Goal: Task Accomplishment & Management: Manage account settings

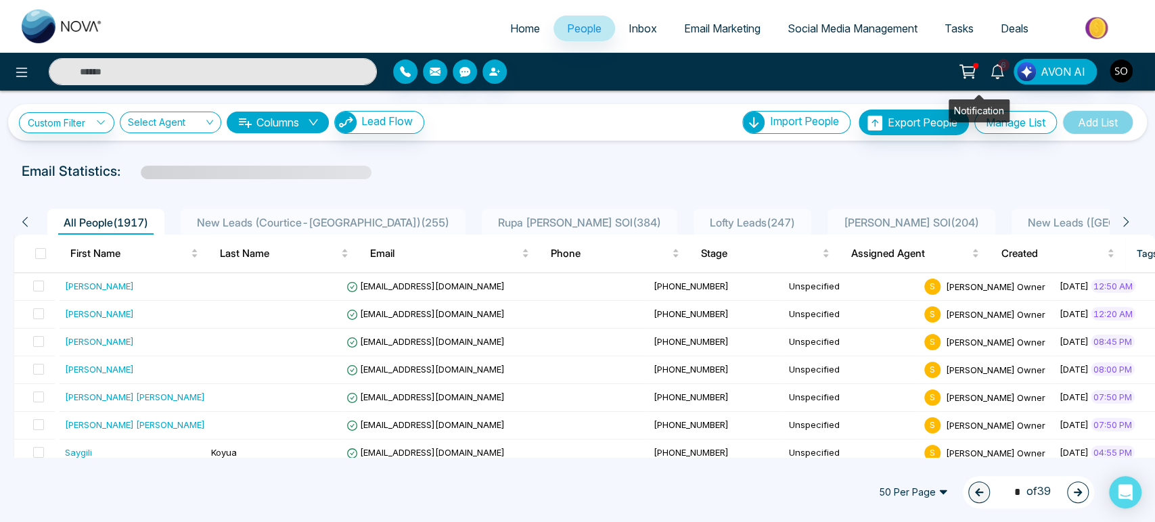
click at [990, 72] on icon at bounding box center [997, 71] width 15 height 15
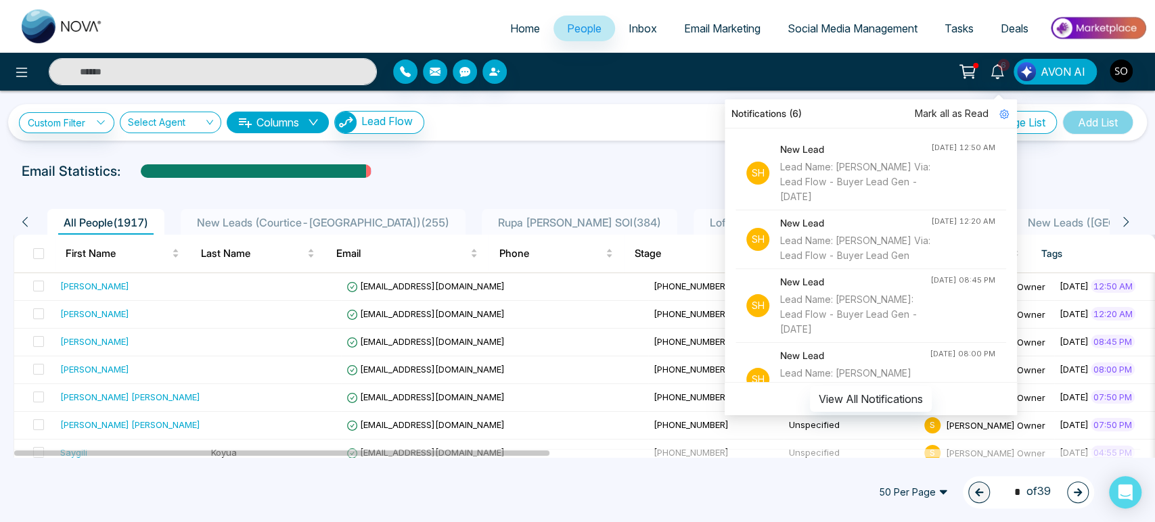
click at [924, 111] on span "Mark all as Read" at bounding box center [952, 113] width 74 height 15
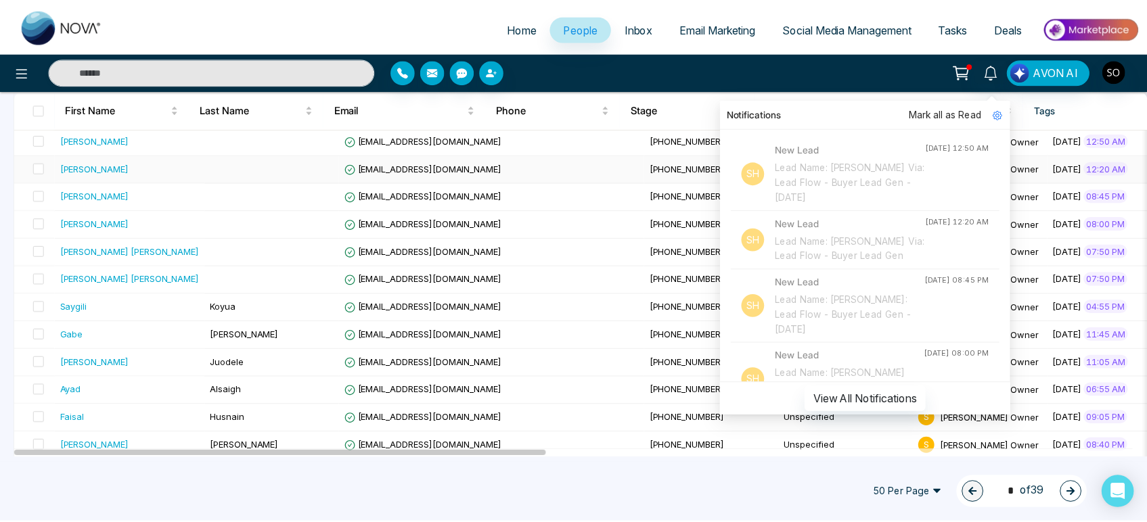
scroll to position [150, 0]
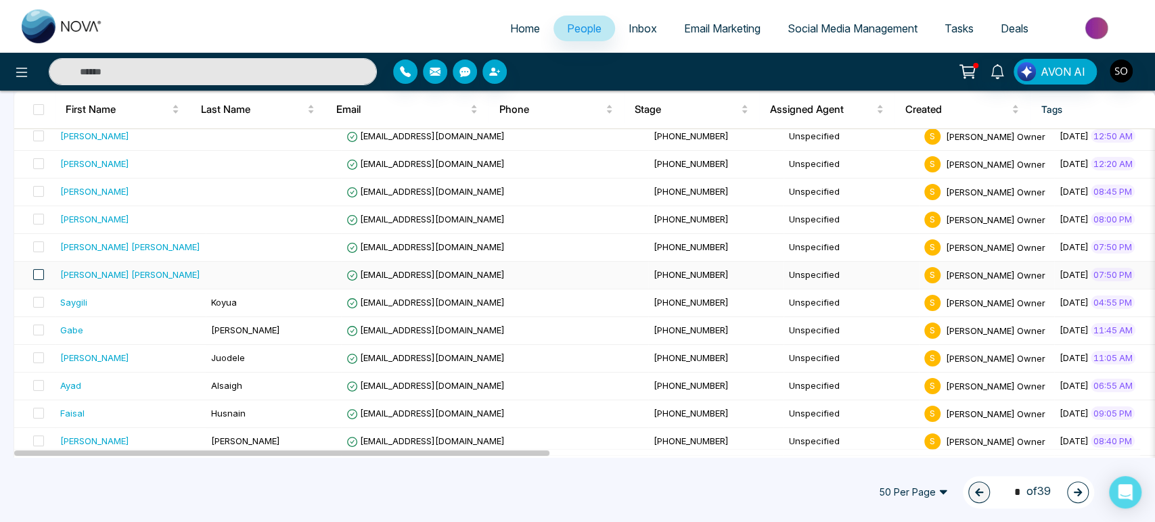
click at [44, 280] on span at bounding box center [38, 274] width 11 height 11
click at [106, 281] on div "[PERSON_NAME] [PERSON_NAME]" at bounding box center [130, 275] width 140 height 14
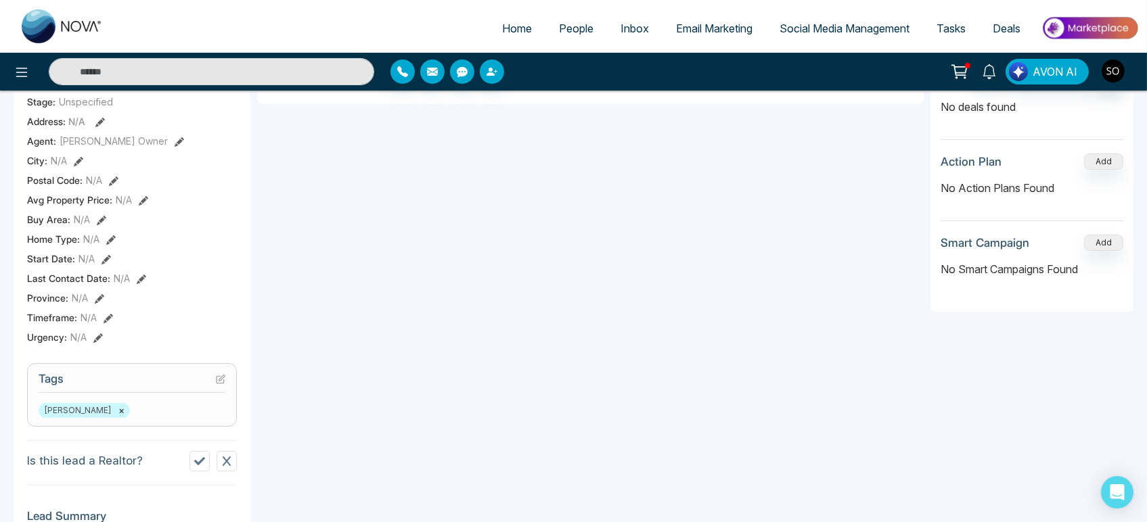
scroll to position [0, 173]
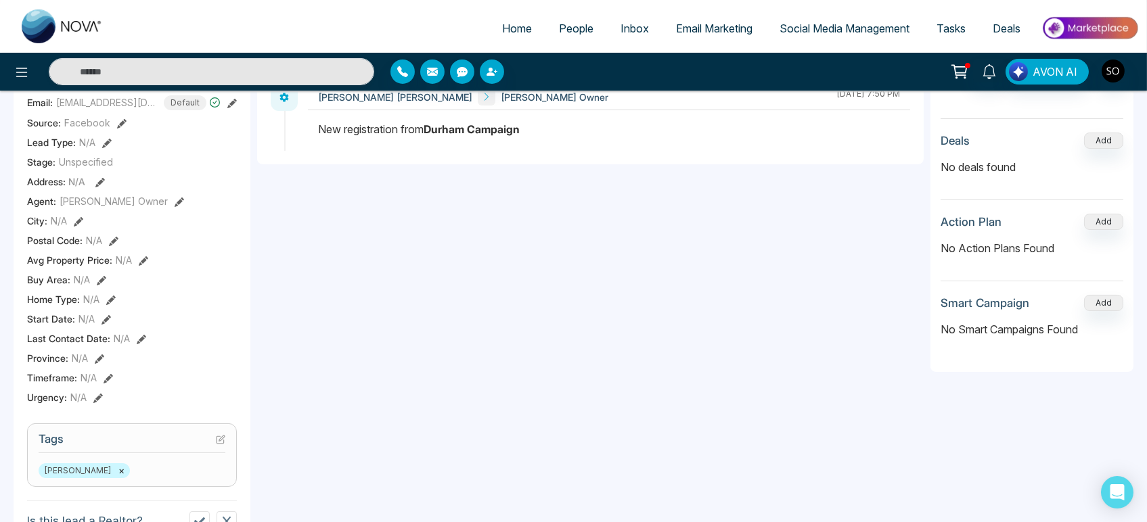
click at [89, 476] on div "V Vasudev [PERSON_NAME] Added on [DATE] 7:50 PM Last Connected: a few seconds a…" at bounding box center [132, 410] width 237 height 974
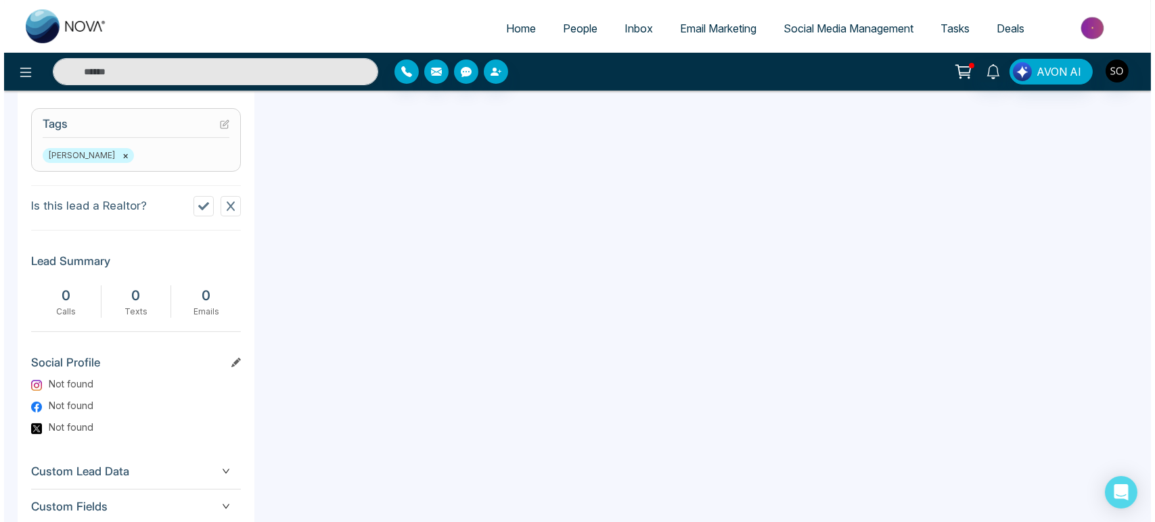
scroll to position [636, 0]
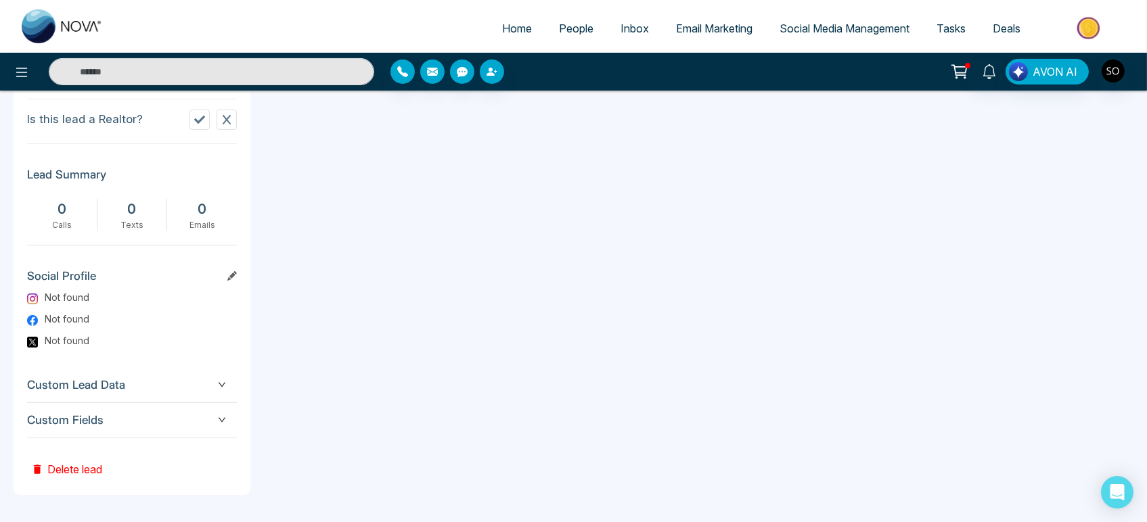
click at [88, 471] on button "Delete lead" at bounding box center [66, 460] width 79 height 44
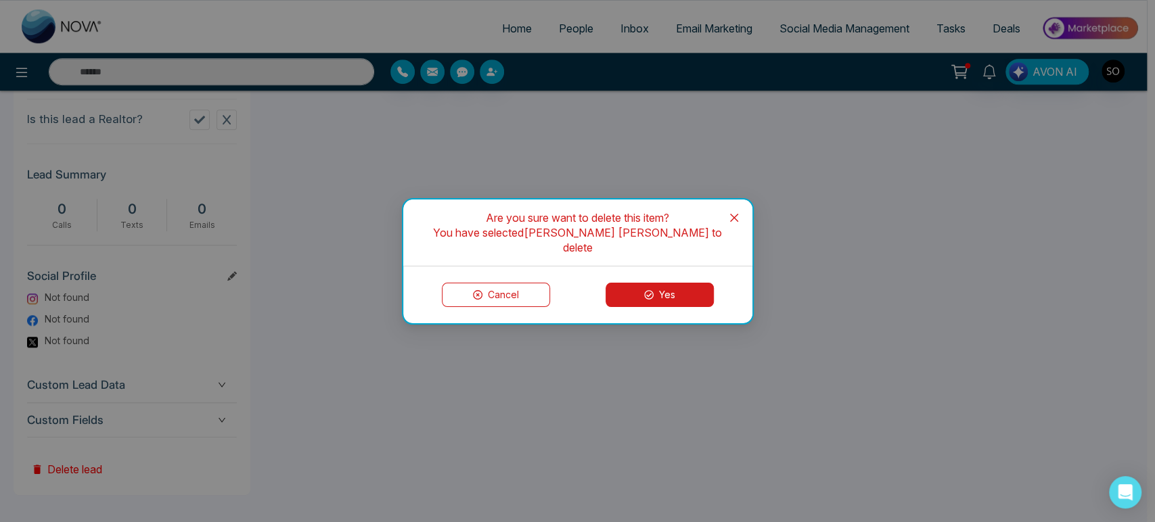
click at [653, 297] on button "Yes" at bounding box center [659, 295] width 108 height 24
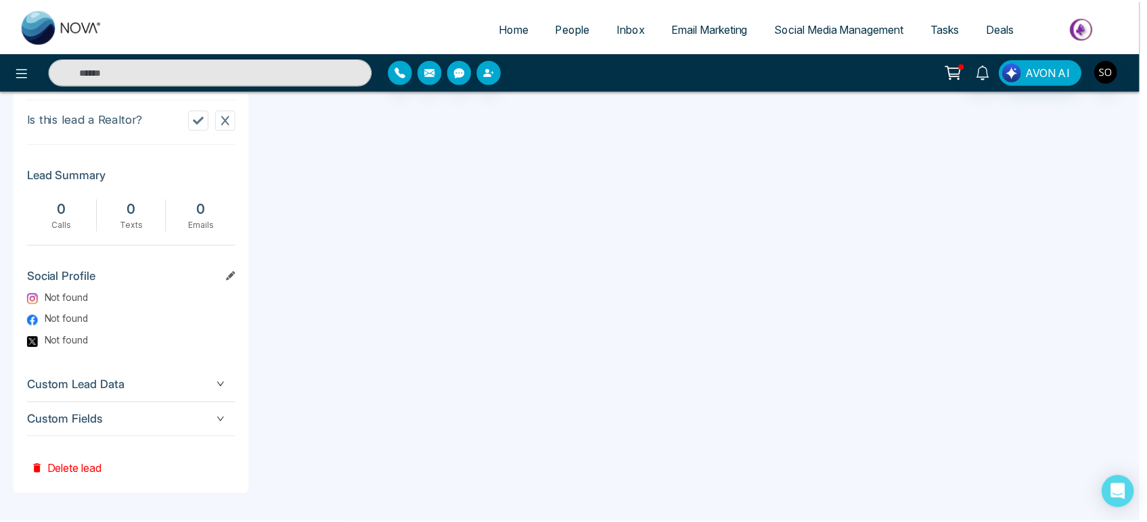
scroll to position [0, 165]
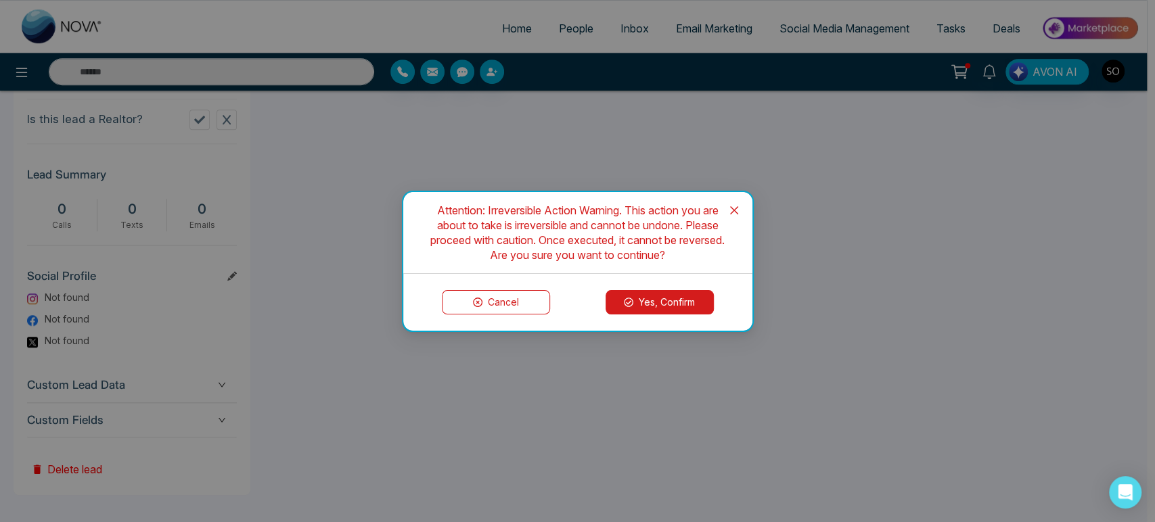
click at [645, 310] on button "Yes, Confirm" at bounding box center [659, 302] width 108 height 24
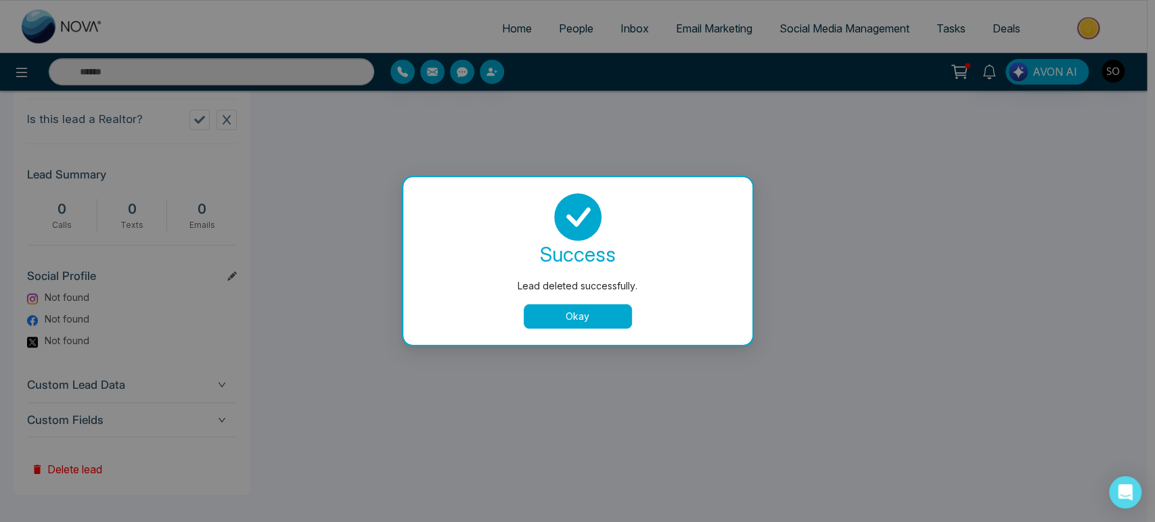
click at [590, 314] on button "Okay" at bounding box center [578, 316] width 108 height 24
